Goal: Obtain resource: Download file/media

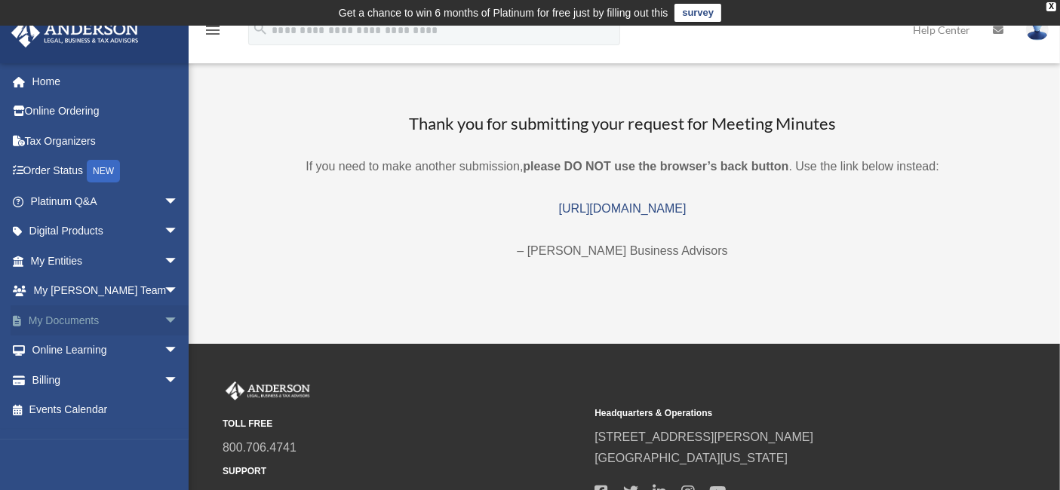
click at [164, 319] on span "arrow_drop_down" at bounding box center [179, 321] width 30 height 31
click at [64, 352] on link "Box" at bounding box center [111, 351] width 180 height 30
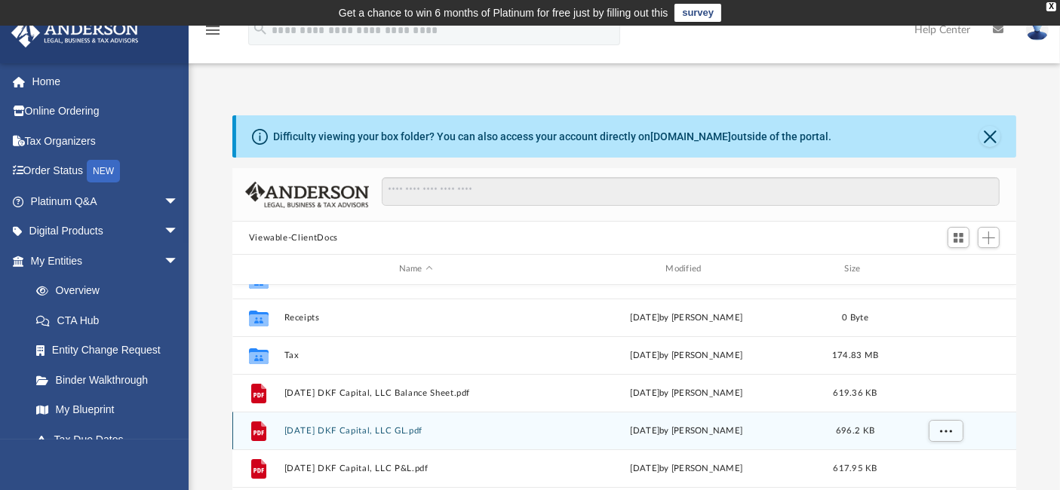
scroll to position [167, 0]
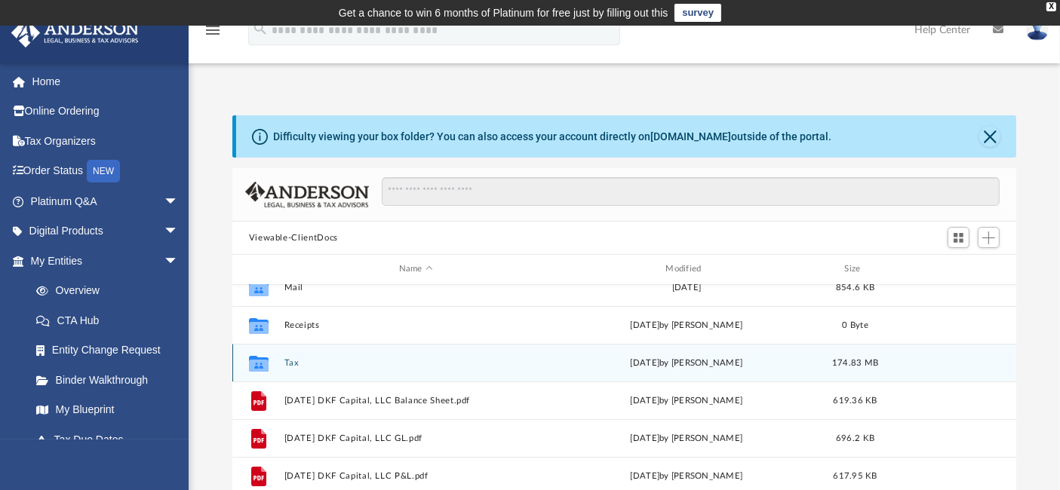
click at [288, 364] on button "Tax" at bounding box center [416, 363] width 264 height 10
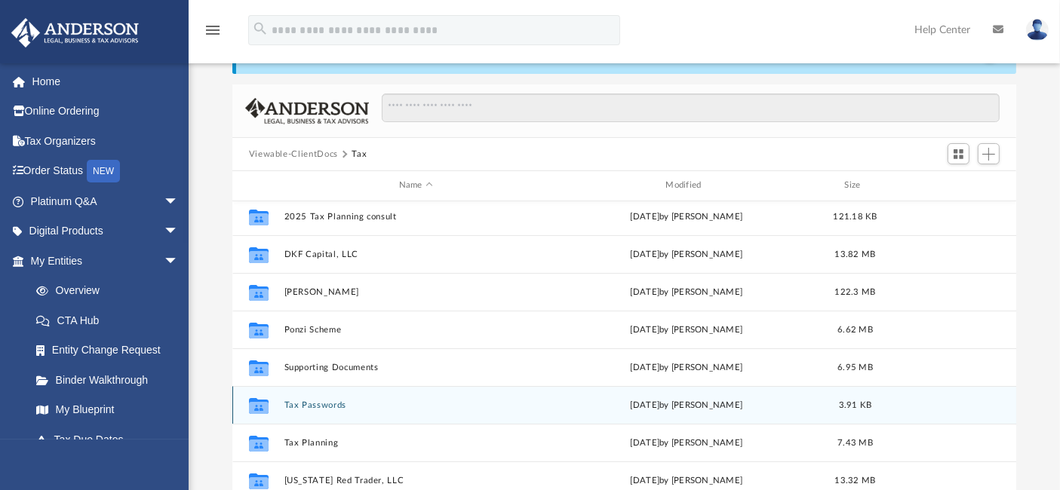
scroll to position [0, 0]
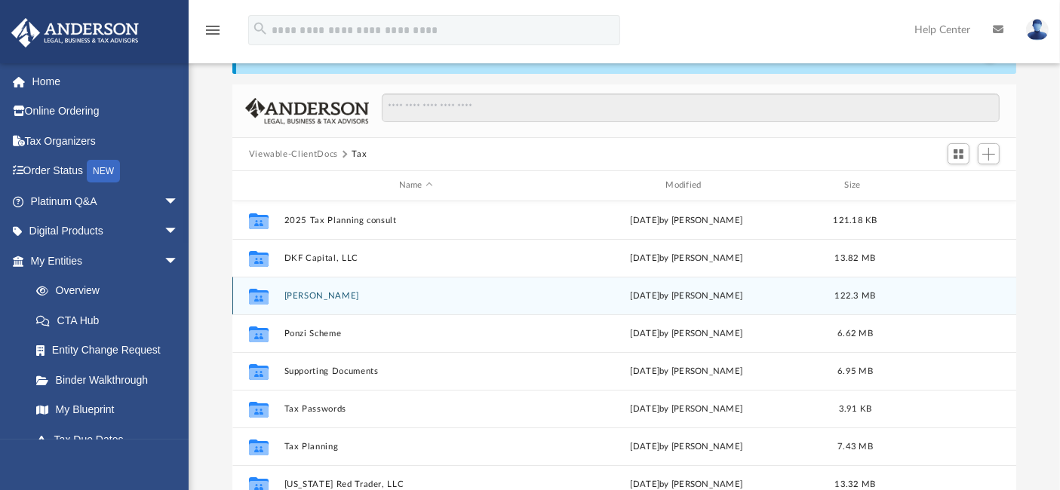
click at [306, 296] on button "[PERSON_NAME]" at bounding box center [416, 296] width 264 height 10
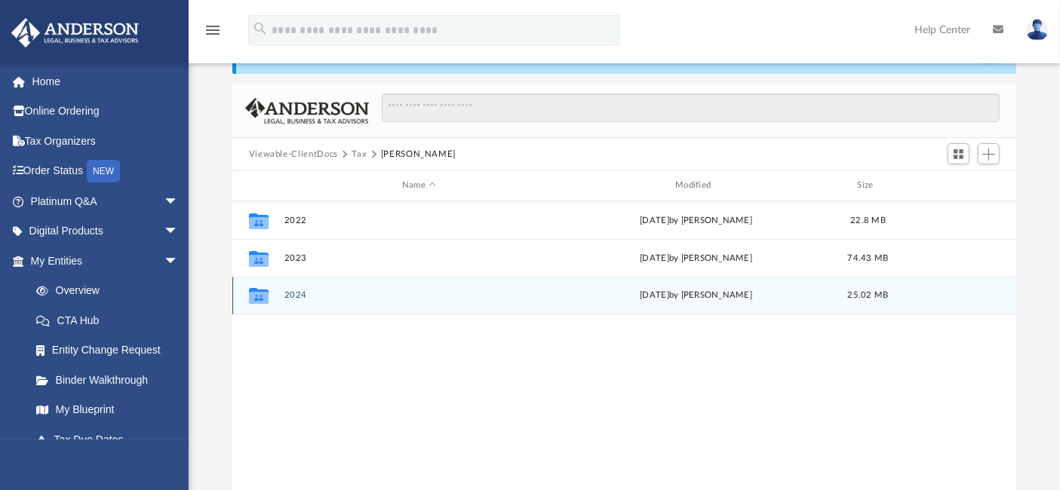
click at [300, 296] on button "2024" at bounding box center [419, 295] width 270 height 10
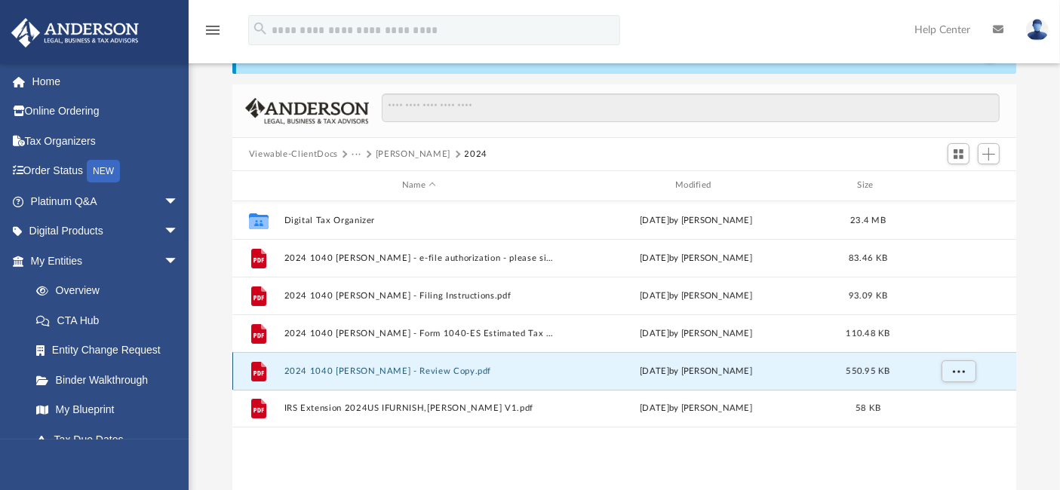
click at [360, 367] on button "2024 1040 [PERSON_NAME] - Review Copy.pdf" at bounding box center [419, 372] width 270 height 10
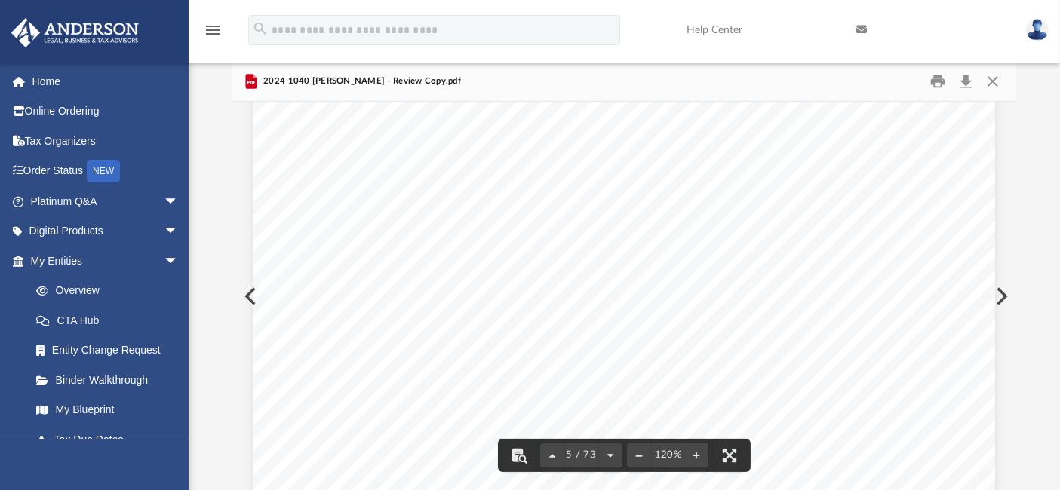
scroll to position [3688, 0]
